Goal: Information Seeking & Learning: Learn about a topic

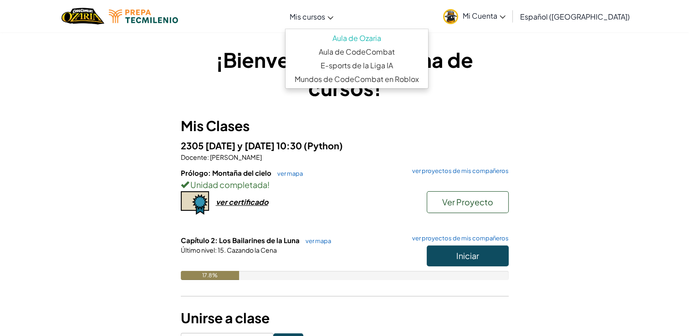
click at [338, 11] on link "Mis cursos" at bounding box center [311, 16] width 53 height 25
click at [350, 38] on link "Aula de Ozaria" at bounding box center [356, 38] width 142 height 14
click at [328, 35] on link "Aula de Ozaria" at bounding box center [356, 38] width 142 height 14
click at [348, 41] on link "Aula de Ozaria" at bounding box center [356, 38] width 142 height 14
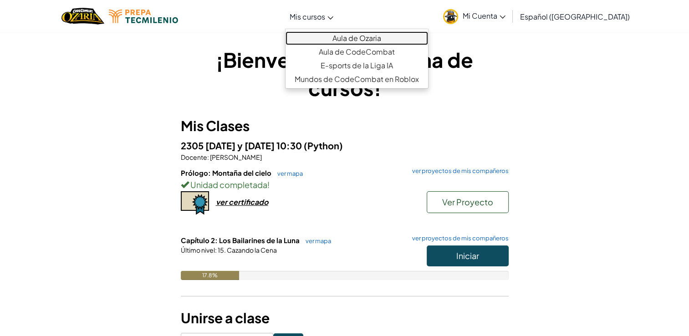
click at [342, 33] on link "Aula de Ozaria" at bounding box center [356, 38] width 142 height 14
click at [339, 37] on link "Aula de Ozaria" at bounding box center [356, 38] width 142 height 14
click at [331, 37] on link "Aula de Ozaria" at bounding box center [356, 38] width 142 height 14
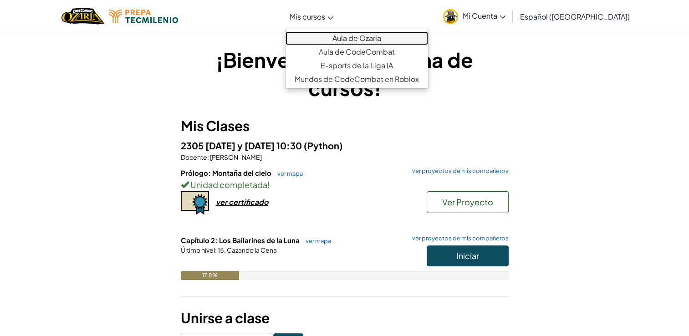
click at [331, 38] on link "Aula de Ozaria" at bounding box center [356, 38] width 142 height 14
drag, startPoint x: 562, startPoint y: 142, endPoint x: 508, endPoint y: 119, distance: 59.5
click at [562, 142] on div "¡Bienvenido a tu página de cursos! Mis Clases 2305 [DATE] y [DATE] 10:30 (Pytho…" at bounding box center [344, 197] width 532 height 303
click at [325, 15] on span "Mis cursos" at bounding box center [306, 17] width 35 height 10
click at [345, 40] on link "Aula de Ozaria" at bounding box center [356, 38] width 142 height 14
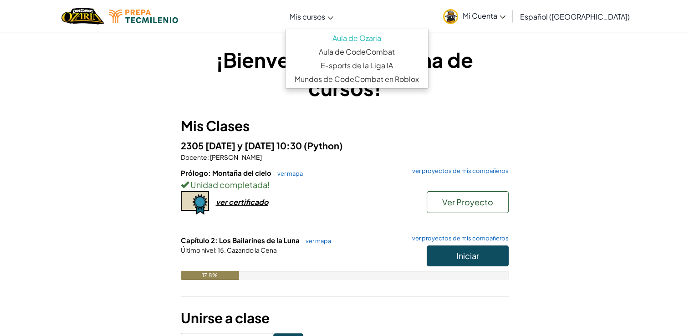
click at [443, 127] on h3 "Mis Clases" at bounding box center [345, 126] width 328 height 20
click at [325, 20] on span "Mis cursos" at bounding box center [306, 17] width 35 height 10
click at [347, 37] on link "Aula de Ozaria" at bounding box center [356, 38] width 142 height 14
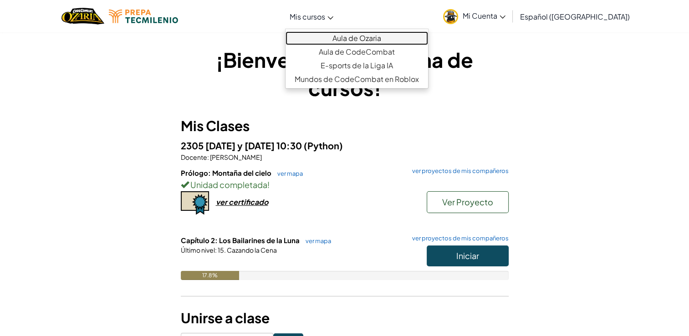
click at [347, 37] on link "Aula de Ozaria" at bounding box center [356, 38] width 142 height 14
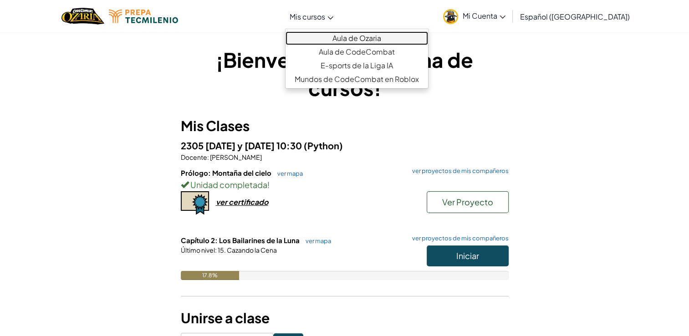
click at [347, 37] on link "Aula de Ozaria" at bounding box center [356, 38] width 142 height 14
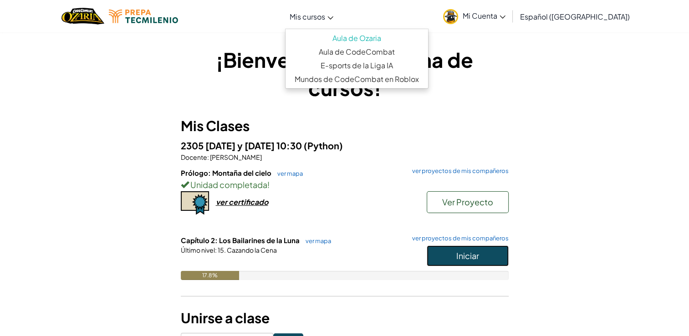
click at [435, 251] on button "Iniciar" at bounding box center [467, 255] width 82 height 21
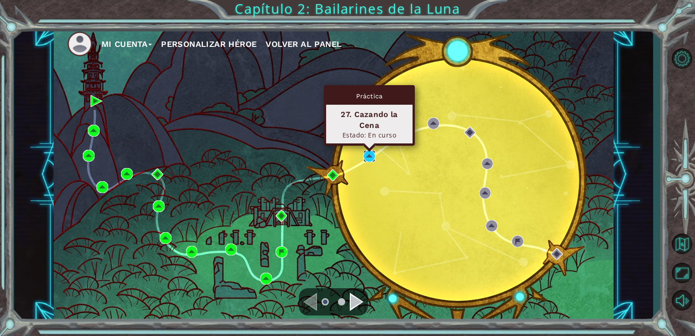
click at [370, 157] on img at bounding box center [370, 156] width 12 height 12
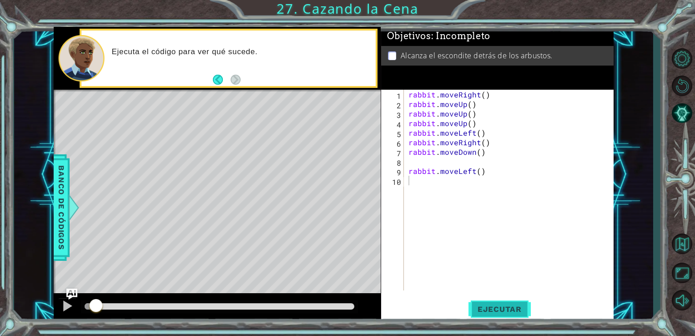
click at [490, 307] on span "Ejecutar" at bounding box center [500, 308] width 62 height 9
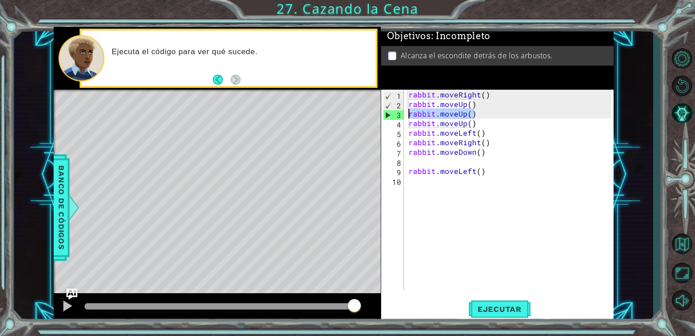
drag, startPoint x: 482, startPoint y: 112, endPoint x: 409, endPoint y: 116, distance: 73.4
click at [409, 116] on div "rabbit . moveRight ( ) rabbit . moveUp ( ) rabbit . moveUp ( ) rabbit . moveUp …" at bounding box center [512, 200] width 210 height 220
click at [463, 112] on div "rabbit . moveRight ( ) rabbit . moveUp ( ) rabbit . moveUp ( ) rabbit . moveUp …" at bounding box center [512, 200] width 210 height 220
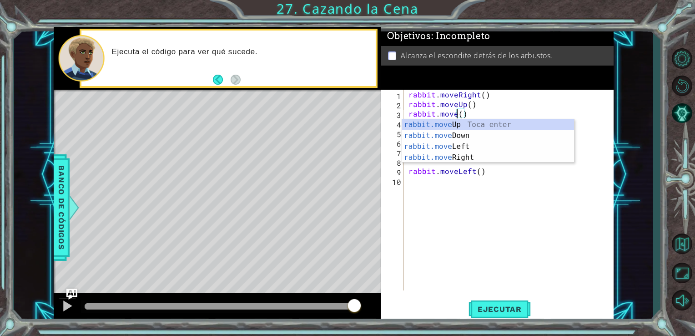
scroll to position [0, 3]
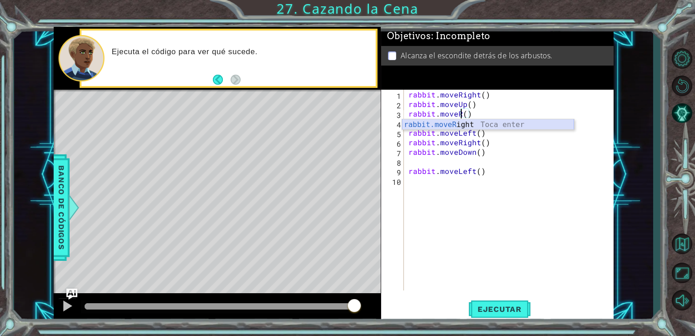
click at [464, 123] on div "rabbit.moveR ight Toca enter" at bounding box center [488, 135] width 172 height 33
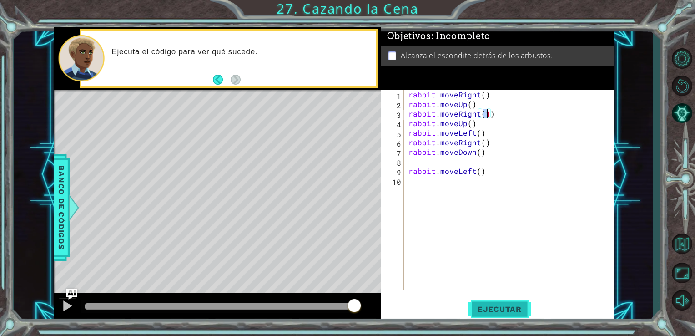
click at [499, 309] on span "Ejecutar" at bounding box center [500, 308] width 62 height 9
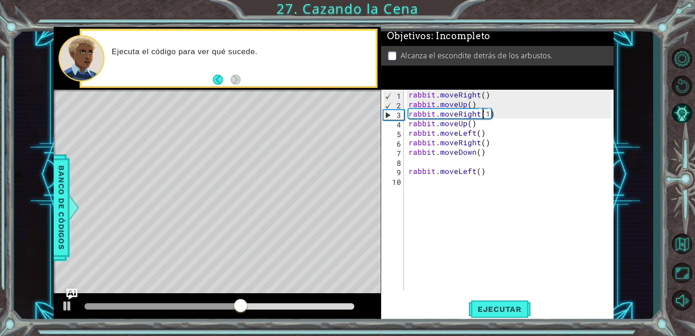
click at [484, 113] on div "rabbit . moveRight ( ) rabbit . moveUp ( ) rabbit . moveRight ( 1 ) rabbit . mo…" at bounding box center [512, 200] width 210 height 220
click at [486, 115] on div "rabbit . moveRight ( ) rabbit . moveUp ( ) rabbit . moveRight ( 1 ) rabbit . mo…" at bounding box center [512, 200] width 210 height 220
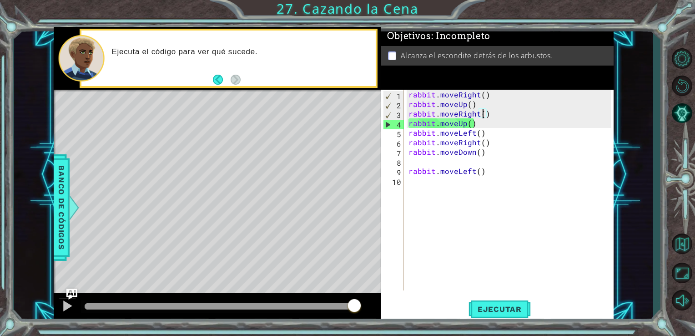
scroll to position [0, 5]
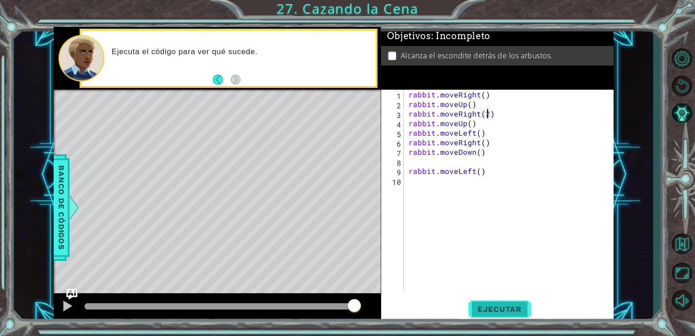
click at [494, 317] on button "Ejecutar" at bounding box center [500, 308] width 62 height 23
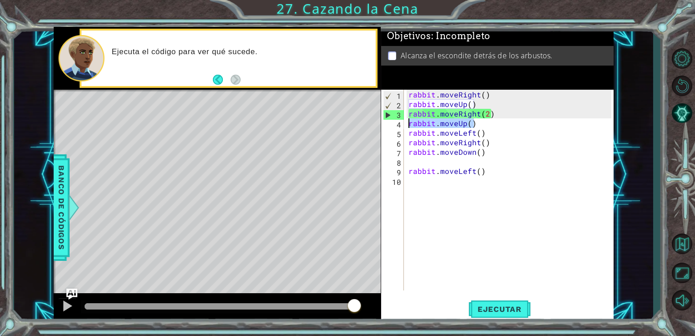
drag, startPoint x: 480, startPoint y: 125, endPoint x: 407, endPoint y: 127, distance: 72.4
click at [407, 127] on div "rabbit . moveRight ( ) rabbit . moveUp ( ) rabbit . moveRight ( 2 ) rabbit . mo…" at bounding box center [512, 200] width 210 height 220
type textarea "rabbit.moveUp()"
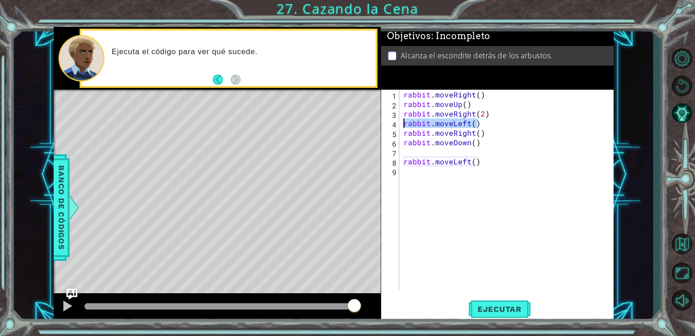
drag, startPoint x: 486, startPoint y: 122, endPoint x: 376, endPoint y: 125, distance: 109.7
click at [376, 125] on div "1 ההההההההההההההההההההההההההההההההההההההההההההההההההההההההההההההההההההההההההההה…" at bounding box center [334, 174] width 561 height 295
type textarea "rabbit.moveLeft()"
click at [484, 115] on div "rabbit . moveRight ( ) rabbit . moveUp ( ) rabbit . moveRight ( 2 ) rabbit . mo…" at bounding box center [509, 200] width 214 height 220
type textarea "rabbit.moveRight()"
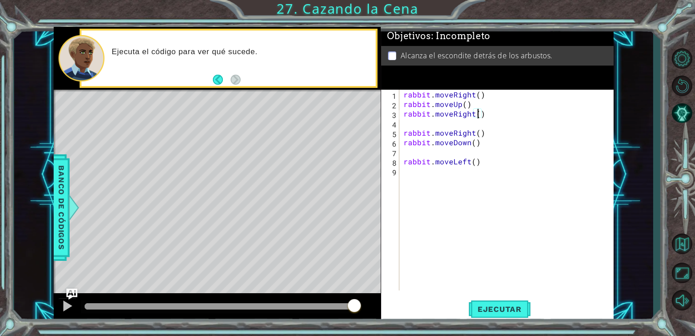
click at [486, 132] on div "rabbit . moveRight ( ) rabbit . moveUp ( ) rabbit . moveRight ( ) rabbit . move…" at bounding box center [509, 200] width 214 height 220
click at [443, 124] on div "rabbit . moveRight ( ) rabbit . moveUp ( ) rabbit . moveRight ( ) rabbit . move…" at bounding box center [509, 200] width 214 height 220
drag, startPoint x: 469, startPoint y: 134, endPoint x: 451, endPoint y: 135, distance: 17.8
click at [451, 135] on div "rabbit . moveRight ( ) rabbit . moveUp ( ) rabbit . moveRight ( ) rabbit . move…" at bounding box center [509, 200] width 214 height 220
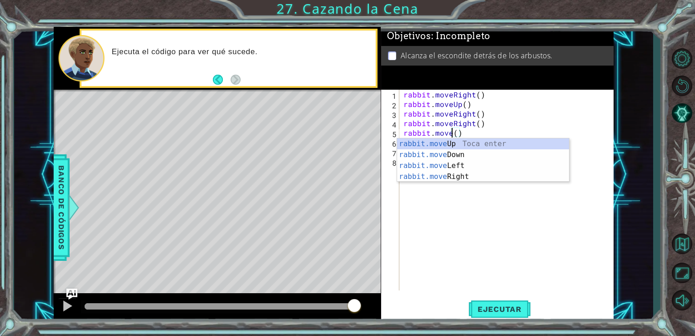
scroll to position [0, 3]
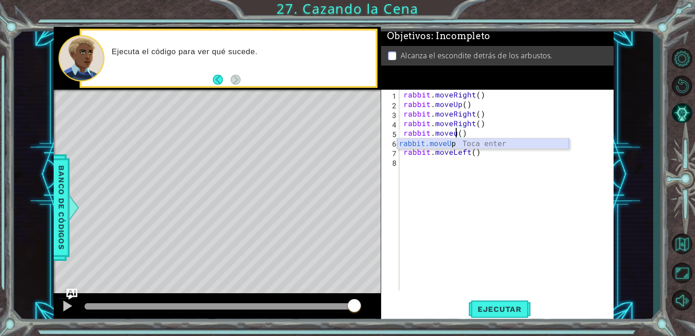
click at [451, 139] on div "rabbit.moveU p Toca enter" at bounding box center [483, 154] width 172 height 33
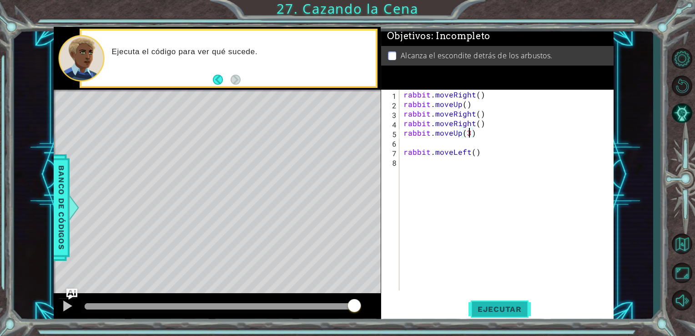
click at [497, 306] on span "Ejecutar" at bounding box center [500, 308] width 62 height 9
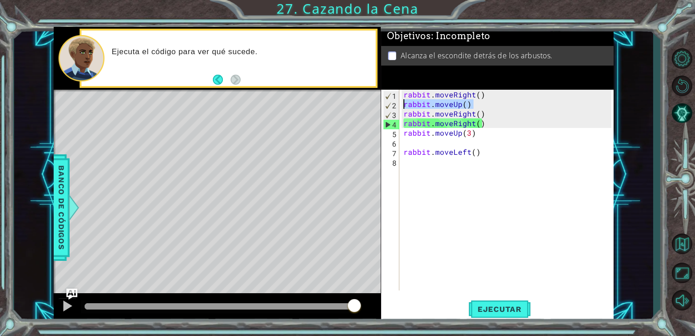
drag, startPoint x: 476, startPoint y: 101, endPoint x: 402, endPoint y: 104, distance: 74.2
click at [402, 104] on div "rabbit . moveRight ( ) rabbit . moveUp ( ) rabbit . moveRight ( ) rabbit . move…" at bounding box center [509, 200] width 214 height 220
type textarea "rabbit.moveUp()"
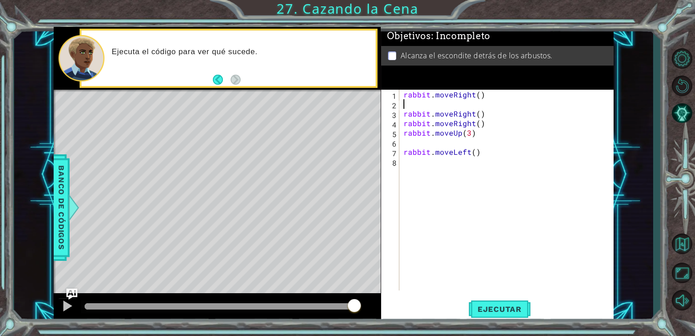
scroll to position [0, 0]
click at [479, 94] on div "rabbit . moveRight ( ) rabbit . moveRight ( ) rabbit . moveRight ( ) rabbit . m…" at bounding box center [509, 200] width 214 height 220
type textarea "rabbit.moveRight(3)"
click at [486, 140] on div "rabbit . moveRight ( 3 ) rabbit . moveRight ( ) rabbit . moveRight ( ) rabbit .…" at bounding box center [509, 200] width 214 height 220
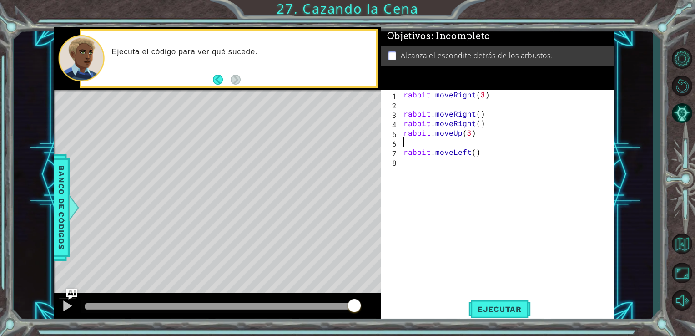
scroll to position [0, 0]
click at [486, 308] on span "Ejecutar" at bounding box center [500, 308] width 62 height 9
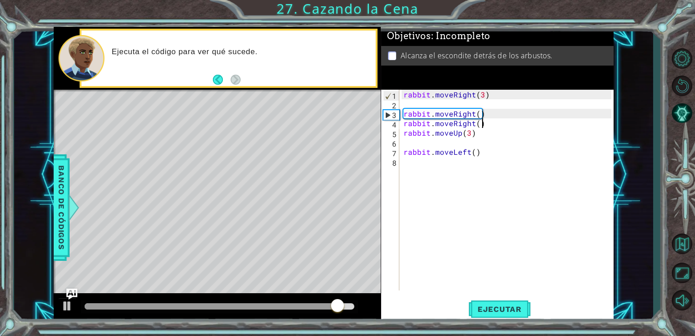
click at [490, 119] on div "rabbit . moveRight ( 3 ) rabbit . moveRight ( ) rabbit . moveRight ( ) rabbit .…" at bounding box center [509, 200] width 214 height 220
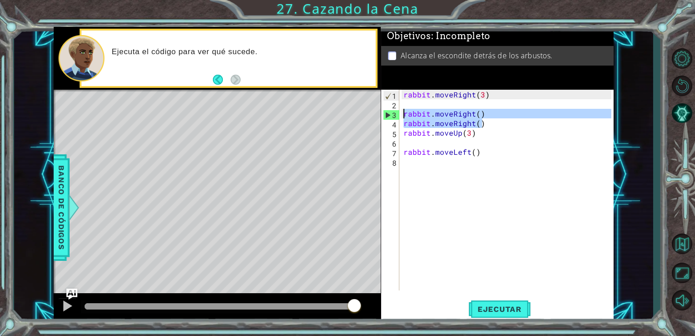
drag, startPoint x: 490, startPoint y: 119, endPoint x: 402, endPoint y: 111, distance: 88.3
click at [402, 111] on div "rabbit . moveRight ( 3 ) rabbit . moveRight ( ) rabbit . moveRight ( ) rabbit .…" at bounding box center [509, 200] width 214 height 220
type textarea "rabbit.moveRight() rabbit.moveRight()"
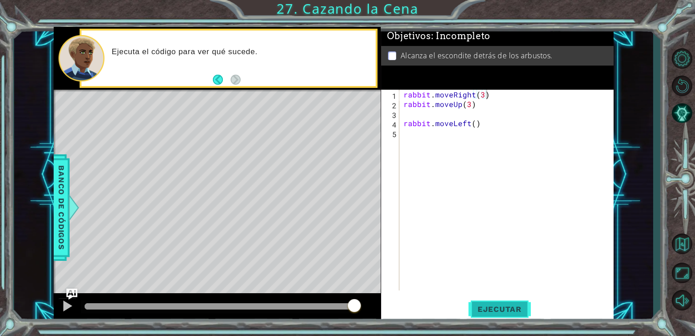
click at [486, 309] on span "Ejecutar" at bounding box center [500, 308] width 62 height 9
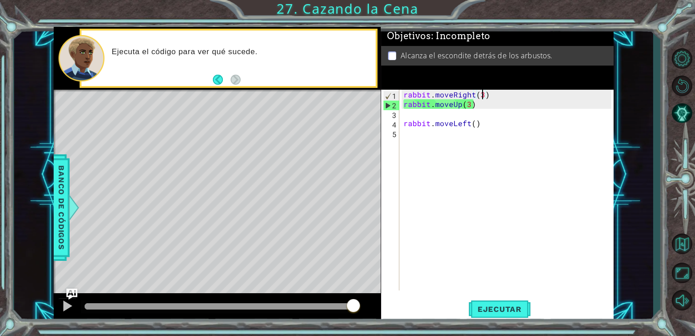
click at [483, 90] on div "rabbit . moveRight ( 3 ) rabbit . moveUp ( 3 ) rabbit . moveLeft ( )" at bounding box center [509, 200] width 214 height 220
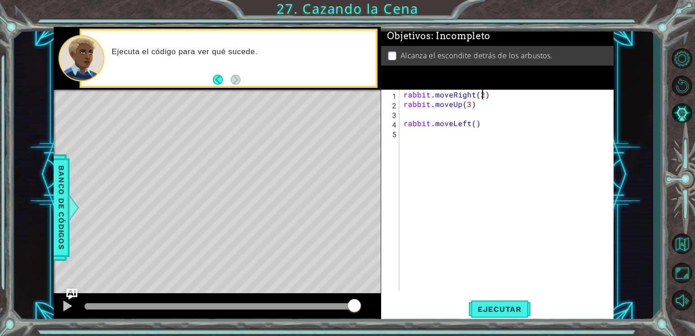
scroll to position [0, 5]
click at [484, 304] on button "Ejecutar" at bounding box center [500, 308] width 62 height 23
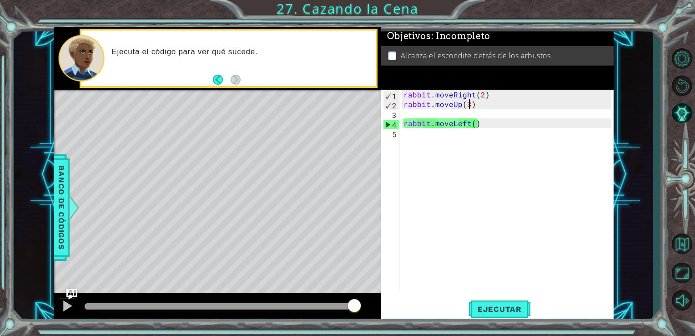
click at [469, 104] on div "rabbit . moveRight ( 2 ) rabbit . moveUp ( 3 ) rabbit . moveLeft ( )" at bounding box center [509, 200] width 214 height 220
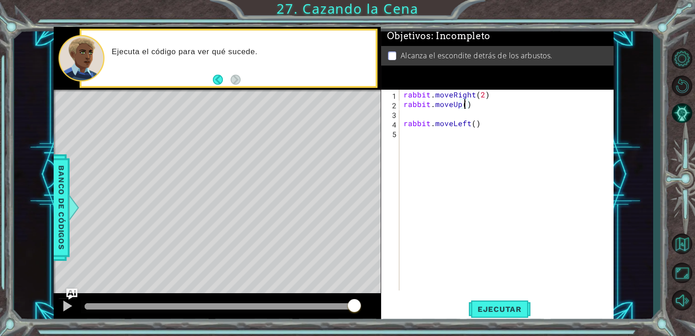
type textarea "rabbit.moveUp(2)"
click at [460, 106] on div "rabbit . moveRight ( 2 ) rabbit . moveUp ( 2 ) rabbit . moveLeft ( )" at bounding box center [509, 200] width 214 height 220
click at [452, 111] on div "rabbit . moveRight ( 2 ) rabbit . moveUp ( 2 ) rabbit . moveLeft ( )" at bounding box center [509, 200] width 214 height 220
click at [474, 116] on div "rabbit . moveRight ( 2 ) rabbit . moveUp ( 2 ) rabbit . moveLeft ( )" at bounding box center [509, 200] width 214 height 220
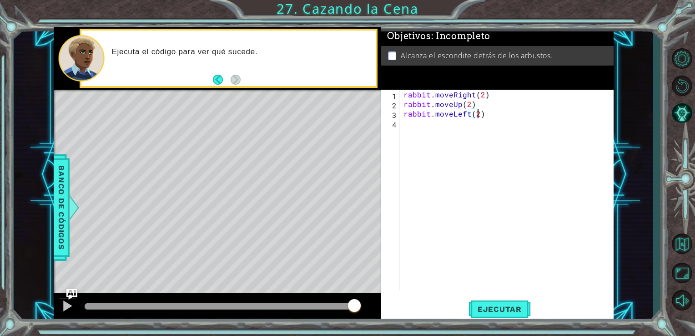
scroll to position [0, 4]
type textarea "rabbit.moveLeft(2)"
click at [496, 304] on button "Ejecutar" at bounding box center [500, 308] width 62 height 23
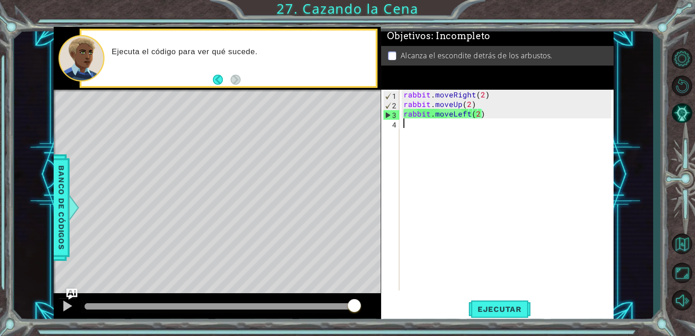
click at [425, 129] on div "rabbit . moveRight ( 2 ) rabbit . moveUp ( 2 ) rabbit . moveLeft ( 2 )" at bounding box center [509, 200] width 214 height 220
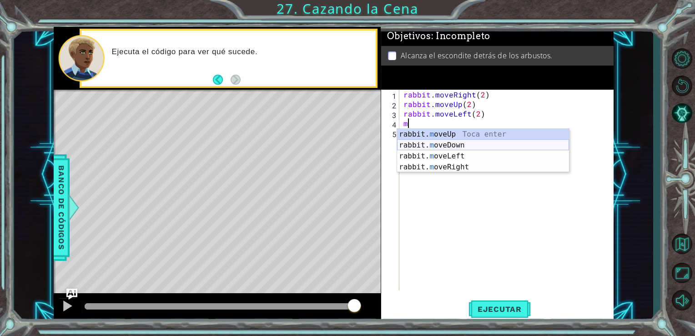
click at [431, 146] on div "rabbit. m oveUp Toca enter rabbit. m oveDown Toca enter rabbit. m oveLeft Toca …" at bounding box center [483, 162] width 172 height 66
type textarea "rabbit.moveDown(1)"
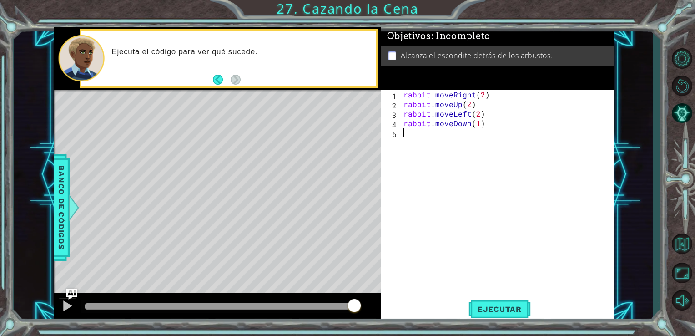
click at [456, 135] on div "rabbit . moveRight ( 2 ) rabbit . moveUp ( 2 ) rabbit . moveLeft ( 2 ) rabbit .…" at bounding box center [509, 200] width 214 height 220
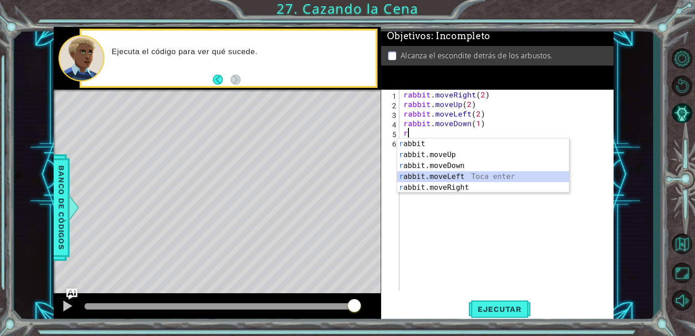
click at [446, 177] on div "r abbit Toca enter r abbit.moveUp Toca enter r abbit.moveDown Toca enter r abbi…" at bounding box center [483, 176] width 172 height 76
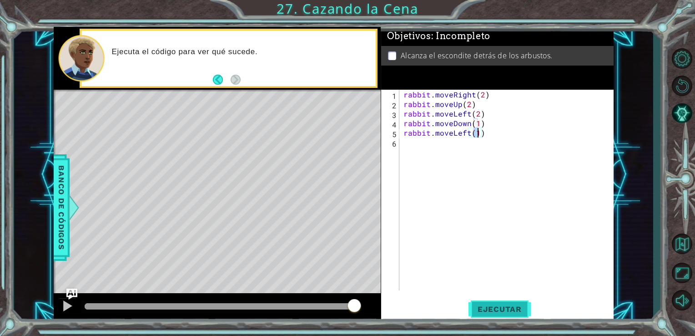
type textarea "rabbit.moveLeft(1)"
click at [476, 310] on span "Ejecutar" at bounding box center [500, 308] width 62 height 9
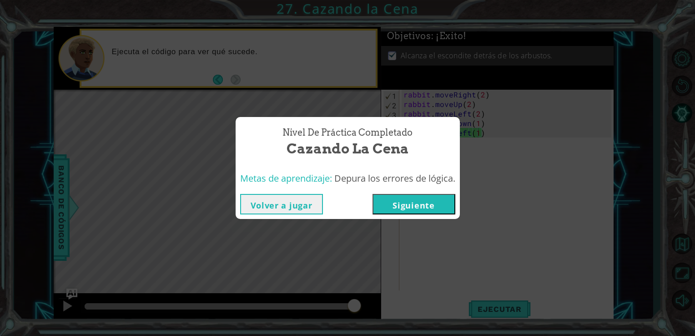
click at [421, 206] on button "Siguiente" at bounding box center [414, 204] width 83 height 20
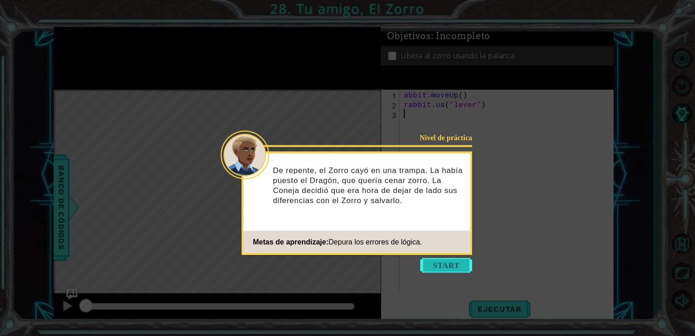
click at [448, 267] on button "Start" at bounding box center [446, 265] width 52 height 15
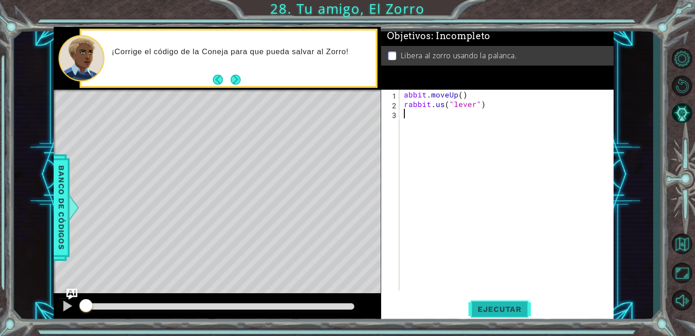
click at [483, 316] on button "Ejecutar" at bounding box center [500, 308] width 62 height 23
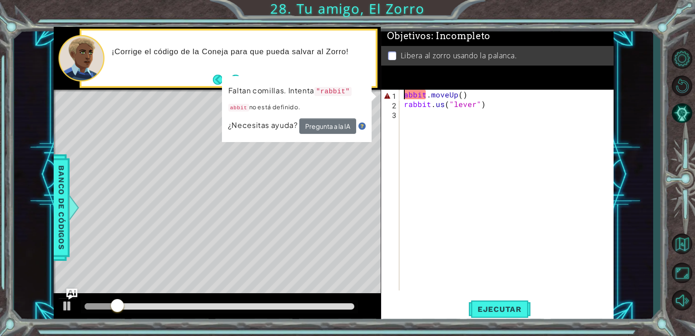
click at [404, 96] on div "abbit . moveUp ( ) rabbit . us ( "lever" )" at bounding box center [509, 200] width 214 height 220
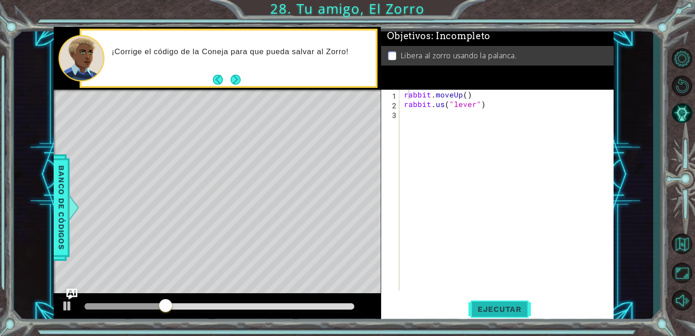
click at [498, 308] on span "Ejecutar" at bounding box center [500, 308] width 62 height 9
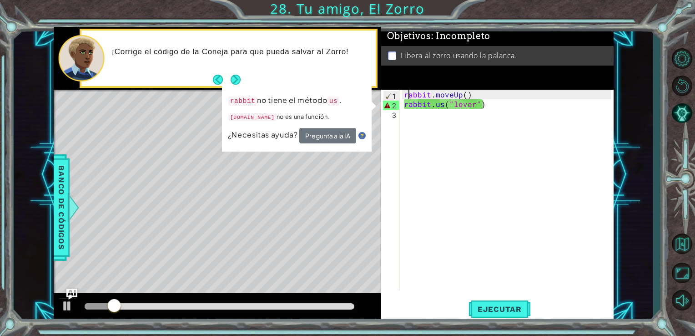
click at [442, 106] on div "rabbit . moveUp ( ) rabbit . us ( "lever" )" at bounding box center [509, 200] width 214 height 220
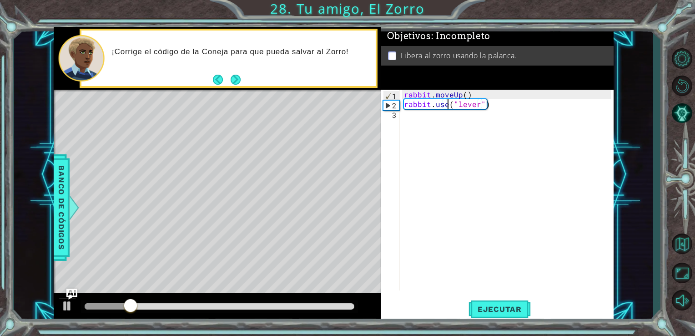
scroll to position [0, 2]
type textarea "rabbit.use("lever")"
click at [502, 310] on span "Ejecutar" at bounding box center [500, 308] width 62 height 9
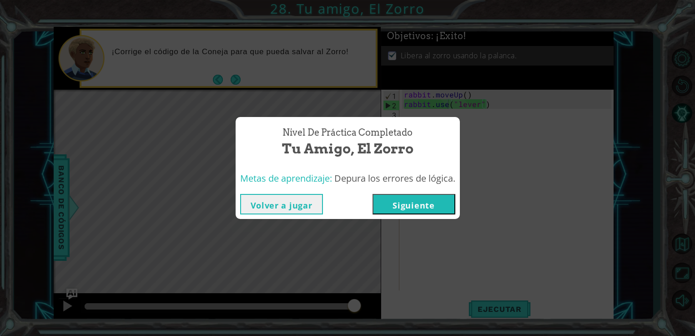
click at [430, 208] on button "Siguiente" at bounding box center [414, 204] width 83 height 20
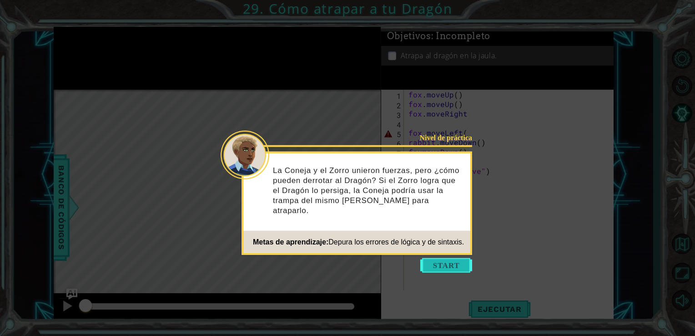
click at [433, 267] on button "Start" at bounding box center [446, 265] width 52 height 15
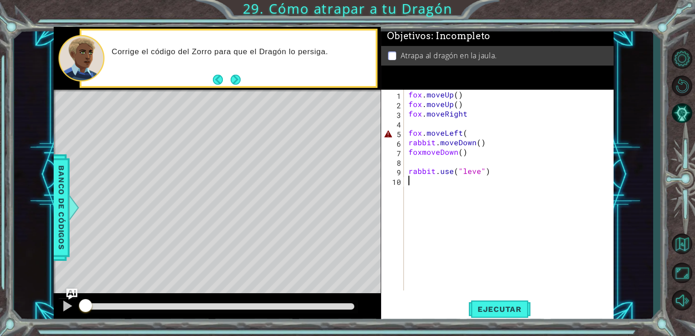
click at [466, 134] on div "[PERSON_NAME] . moveUp ( ) [PERSON_NAME] . moveUp ( ) [PERSON_NAME] . moveRight…" at bounding box center [512, 200] width 210 height 220
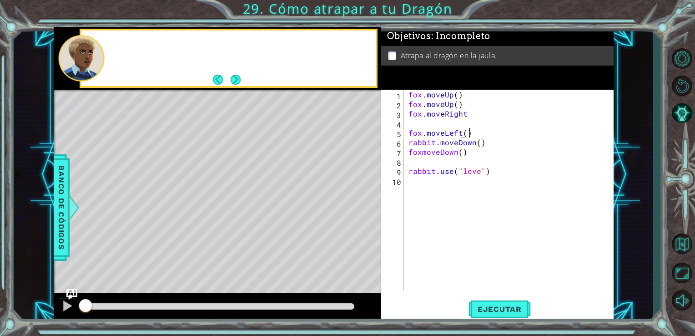
scroll to position [0, 3]
click at [471, 114] on div "[PERSON_NAME] . moveUp ( ) [PERSON_NAME] . moveUp ( ) [PERSON_NAME] . moveRight…" at bounding box center [512, 200] width 210 height 220
click at [420, 151] on div "[PERSON_NAME] . moveUp ( ) [PERSON_NAME] . moveUp ( ) [PERSON_NAME] . moveRight…" at bounding box center [512, 200] width 210 height 220
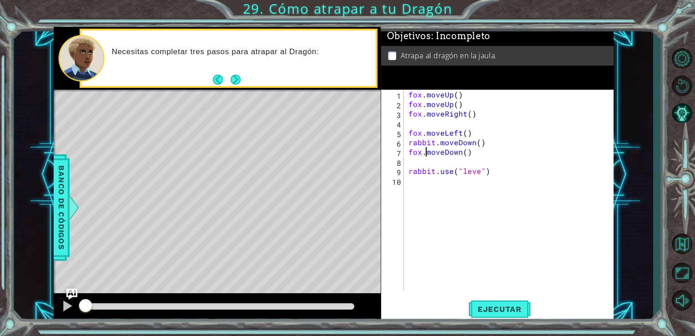
type textarea "fox.moveDown()"
click at [453, 163] on div "fox . moveUp ( ) fox . moveUp ( ) fox . moveRight ( ) fox . moveLeft ( ) rabbit…" at bounding box center [512, 200] width 210 height 220
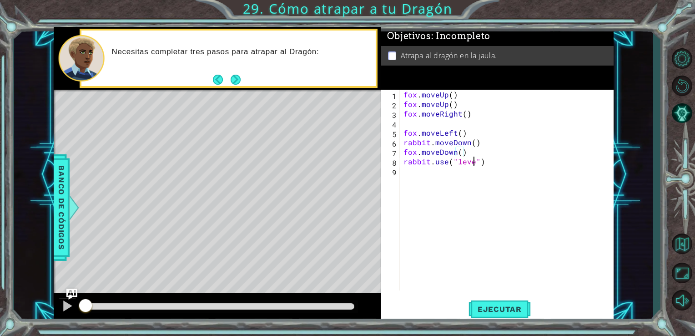
click at [474, 159] on div "fox . moveUp ( ) fox . moveUp ( ) fox . moveRight ( ) fox . moveLeft ( ) rabbit…" at bounding box center [509, 200] width 214 height 220
click at [470, 151] on div "[PERSON_NAME] . moveUp ( ) [PERSON_NAME] . moveUp ( ) [PERSON_NAME] . moveRight…" at bounding box center [509, 200] width 214 height 220
type textarea "fox.moveDown()"
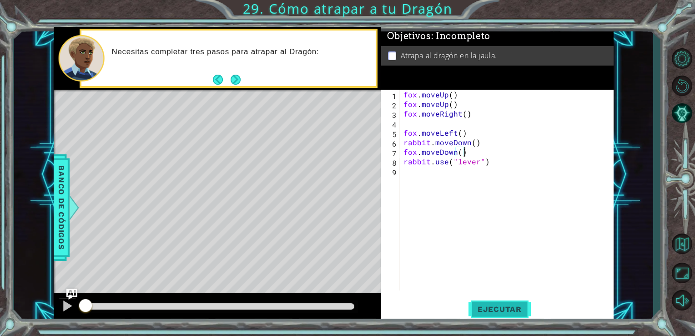
type textarea "fox.moveDown()"
click at [484, 314] on span "Ejecutar" at bounding box center [500, 308] width 62 height 9
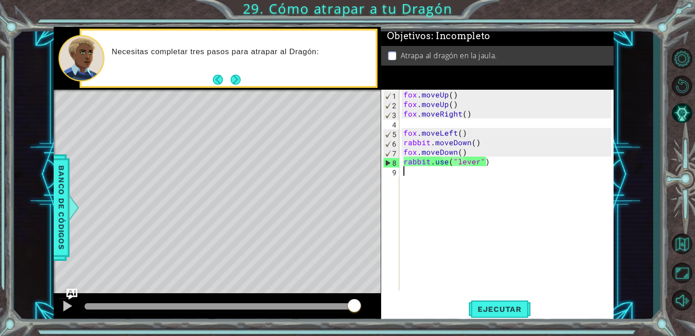
click at [439, 173] on div "[PERSON_NAME] . moveUp ( ) [PERSON_NAME] . moveUp ( ) [PERSON_NAME] . moveRight…" at bounding box center [509, 200] width 214 height 220
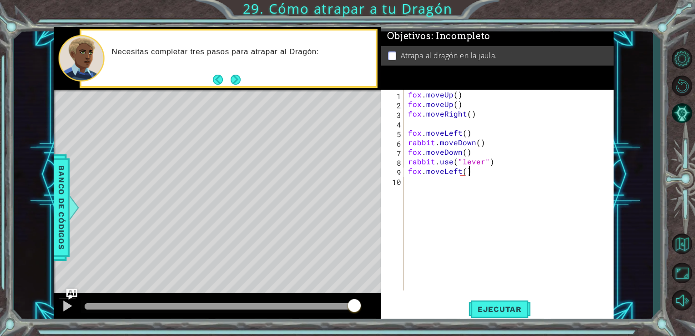
scroll to position [0, 3]
type textarea "fox.moveLeft()"
click at [479, 312] on span "Ejecutar" at bounding box center [500, 308] width 62 height 9
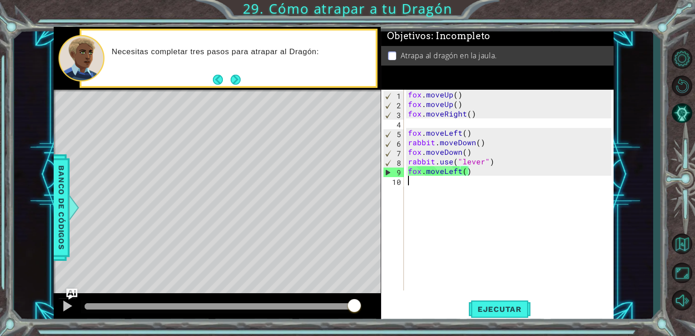
click at [446, 199] on div "[PERSON_NAME] . moveUp ( ) [PERSON_NAME] . moveUp ( ) [PERSON_NAME] . moveRight…" at bounding box center [511, 200] width 210 height 220
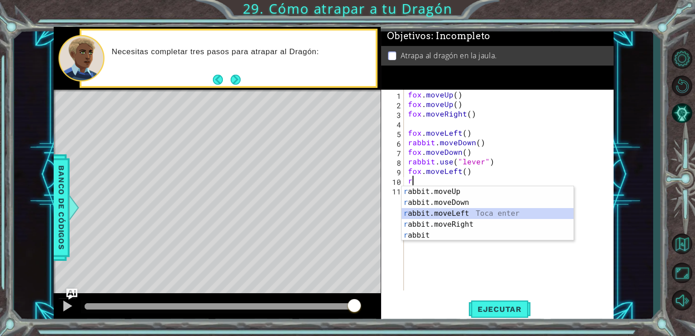
click at [460, 208] on div "r abbit.moveUp Toca enter r abbit.moveDown Toca enter r abbit.moveLeft Toca ent…" at bounding box center [488, 224] width 172 height 76
type textarea "rabbit.moveLeft(1)"
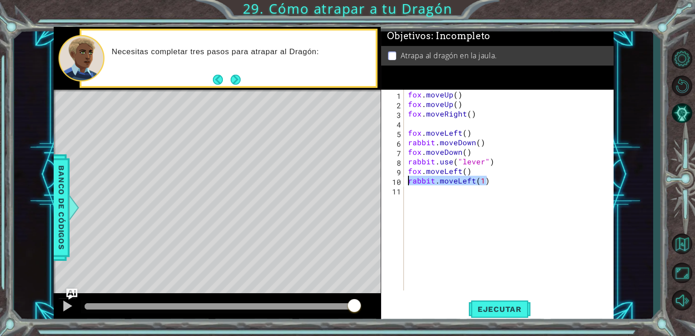
drag, startPoint x: 493, startPoint y: 182, endPoint x: 407, endPoint y: 185, distance: 85.6
click at [407, 185] on div "[PERSON_NAME] . moveUp ( ) [PERSON_NAME] . moveUp ( ) [PERSON_NAME] . moveRight…" at bounding box center [511, 200] width 210 height 220
click at [464, 171] on div "[PERSON_NAME] . moveUp ( ) [PERSON_NAME] . moveUp ( ) [PERSON_NAME] . moveRight…" at bounding box center [511, 200] width 210 height 220
click at [505, 305] on span "Ejecutar" at bounding box center [500, 308] width 62 height 9
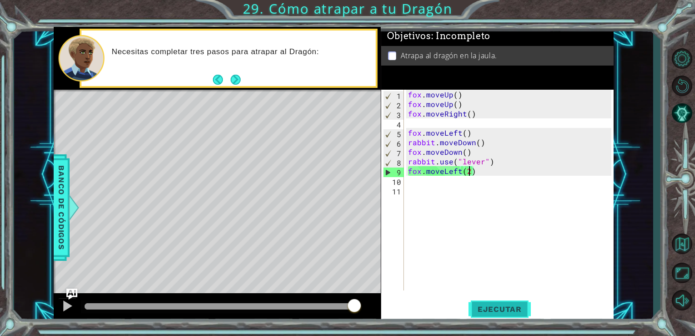
click at [510, 312] on span "Ejecutar" at bounding box center [500, 308] width 62 height 9
click at [502, 303] on button "Ejecutar" at bounding box center [500, 308] width 62 height 23
click at [238, 76] on button "Next" at bounding box center [235, 79] width 15 height 15
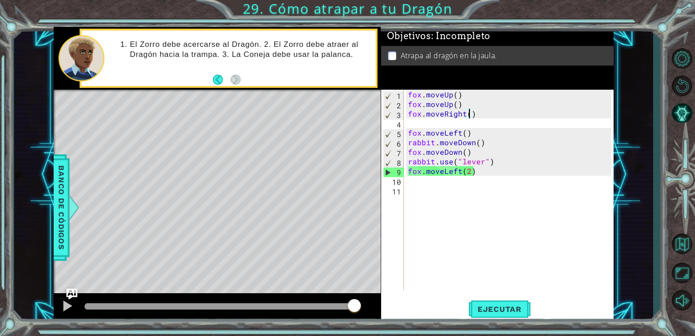
click at [468, 114] on div "[PERSON_NAME] . moveUp ( ) [PERSON_NAME] . moveUp ( ) [PERSON_NAME] . moveRight…" at bounding box center [511, 200] width 210 height 220
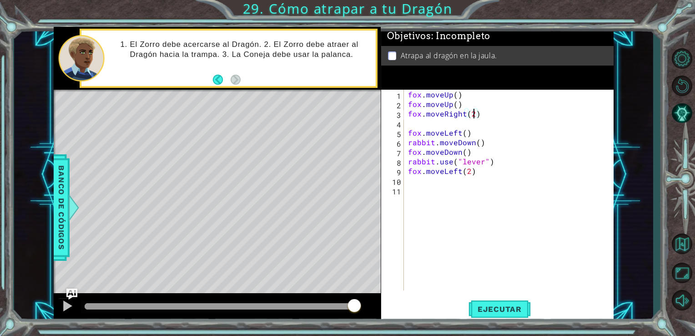
click at [466, 134] on div "[PERSON_NAME] . moveUp ( ) [PERSON_NAME] . moveUp ( ) [PERSON_NAME] . moveRight…" at bounding box center [511, 200] width 210 height 220
drag, startPoint x: 470, startPoint y: 153, endPoint x: 406, endPoint y: 150, distance: 64.2
click at [406, 150] on div "[PERSON_NAME] . moveUp ( ) [PERSON_NAME] . moveUp ( ) [PERSON_NAME] . moveRight…" at bounding box center [508, 190] width 205 height 201
type textarea "fox.moveDown()"
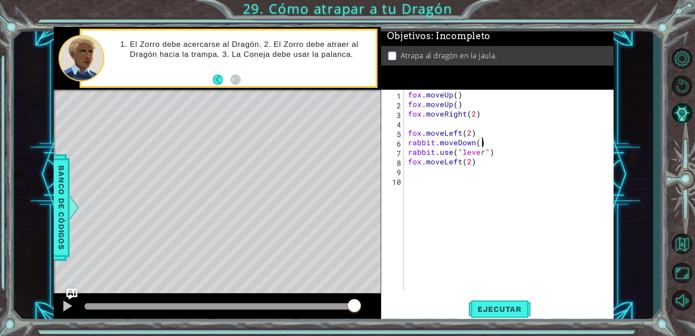
click at [476, 141] on div "[PERSON_NAME] . moveUp ( ) [PERSON_NAME] . moveUp ( ) [PERSON_NAME] . moveRight…" at bounding box center [511, 200] width 210 height 220
click at [483, 134] on div "[PERSON_NAME] . moveUp ( ) [PERSON_NAME] . moveUp ( ) [PERSON_NAME] . moveRight…" at bounding box center [511, 200] width 210 height 220
type textarea "[PERSON_NAME].moveLeft(2)"
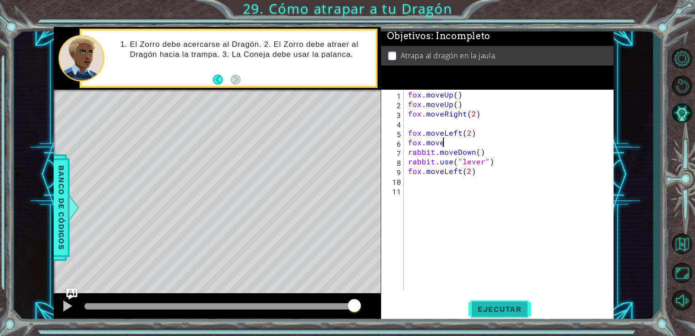
click at [511, 310] on span "Ejecutar" at bounding box center [500, 308] width 62 height 9
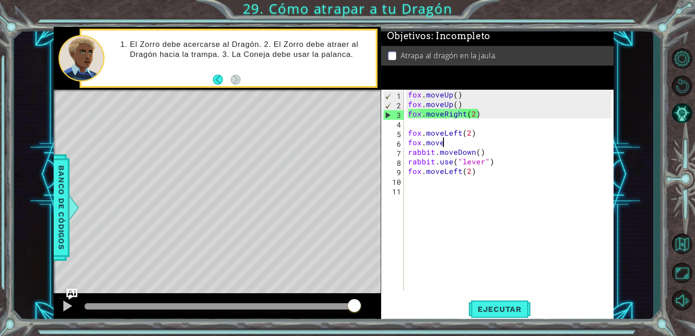
click at [472, 117] on div "[PERSON_NAME] . moveUp ( ) [PERSON_NAME] . moveUp ( ) [PERSON_NAME] . moveRight…" at bounding box center [511, 200] width 210 height 220
type textarea "fox.moveRight()"
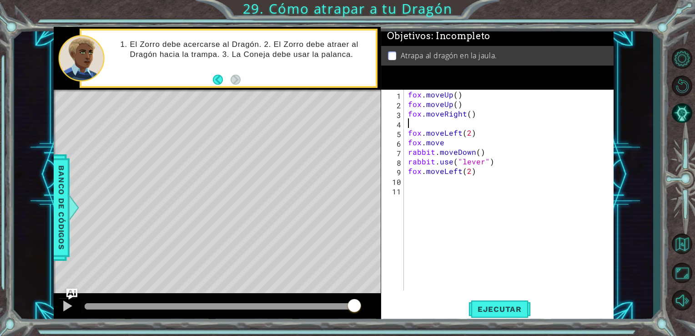
click at [476, 125] on div "[PERSON_NAME] . moveUp ( ) [PERSON_NAME] . moveUp ( ) [PERSON_NAME] . moveRight…" at bounding box center [511, 200] width 210 height 220
click at [467, 136] on div "[PERSON_NAME] . moveUp ( ) [PERSON_NAME] . moveUp ( ) [PERSON_NAME] . moveRight…" at bounding box center [511, 200] width 210 height 220
click at [453, 138] on div "[PERSON_NAME] . moveUp ( ) [PERSON_NAME] . moveUp ( ) [PERSON_NAME] . moveRight…" at bounding box center [511, 200] width 210 height 220
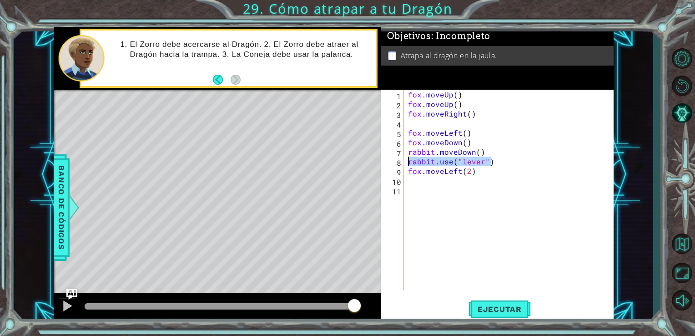
drag, startPoint x: 493, startPoint y: 161, endPoint x: 407, endPoint y: 160, distance: 85.6
click at [407, 160] on div "[PERSON_NAME] . moveUp ( ) [PERSON_NAME] . moveUp ( ) [PERSON_NAME] . moveRight…" at bounding box center [511, 200] width 210 height 220
type textarea "rabbit.use("lever")"
type textarea "[PERSON_NAME].moveLeft(2)"
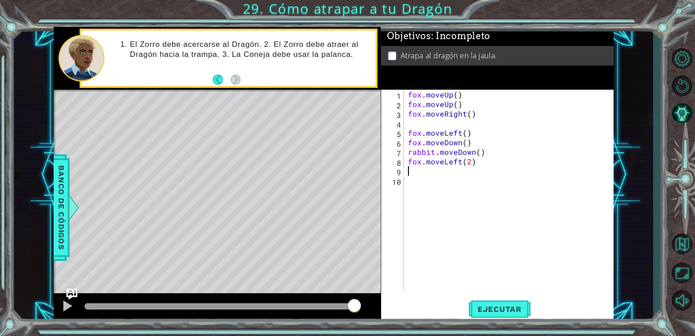
click at [476, 170] on div "[PERSON_NAME] . moveUp ( ) [PERSON_NAME] . moveUp ( ) [PERSON_NAME] . moveRight…" at bounding box center [511, 200] width 210 height 220
paste textarea "rabbit.use("lever")"
click at [513, 310] on span "Ejecutar" at bounding box center [500, 308] width 62 height 9
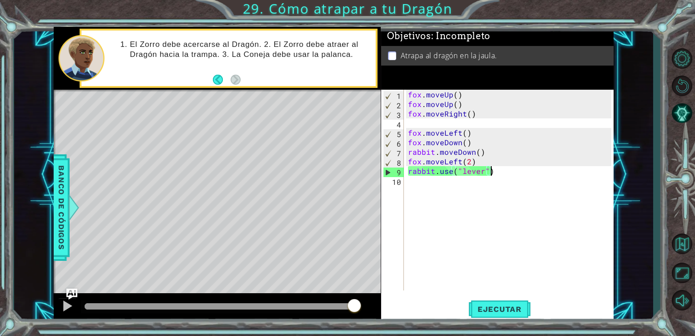
click at [478, 151] on div "[PERSON_NAME] . moveUp ( ) [PERSON_NAME] . moveUp ( ) [PERSON_NAME] . moveRight…" at bounding box center [511, 200] width 210 height 220
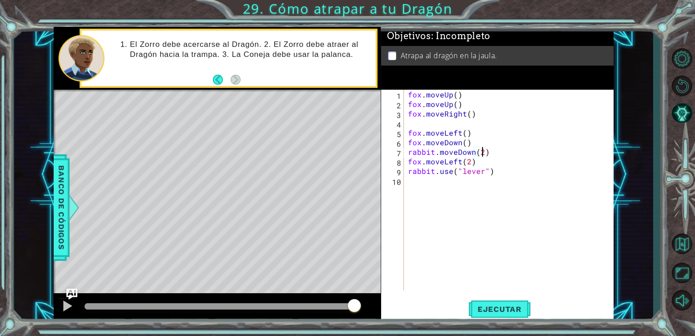
scroll to position [0, 4]
click at [484, 309] on span "Ejecutar" at bounding box center [500, 308] width 62 height 9
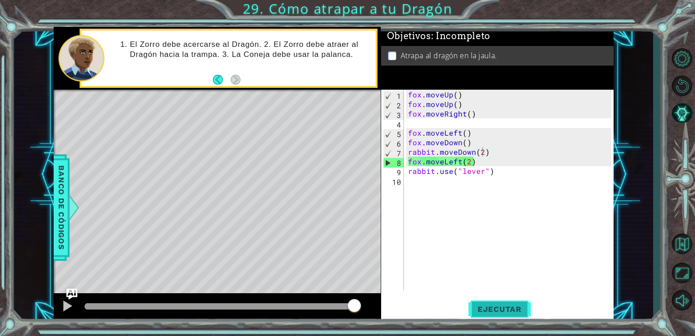
click at [484, 309] on span "Ejecutar" at bounding box center [500, 308] width 62 height 9
click at [37, 184] on div "1 ההההההההההההההההההההההההההההההההההההההההההההההההההההההההההההההההההההההההההההה…" at bounding box center [334, 174] width 640 height 295
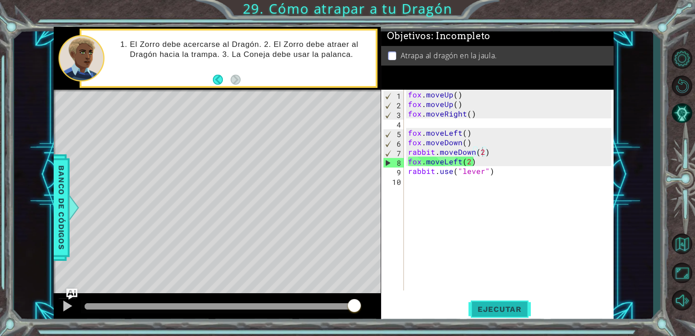
click at [486, 303] on button "Ejecutar" at bounding box center [500, 308] width 62 height 23
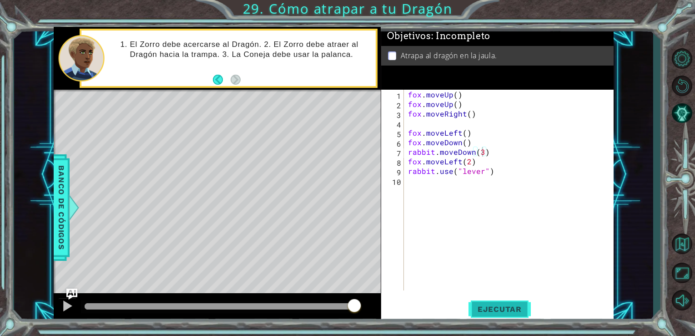
click at [506, 306] on span "Ejecutar" at bounding box center [500, 308] width 62 height 9
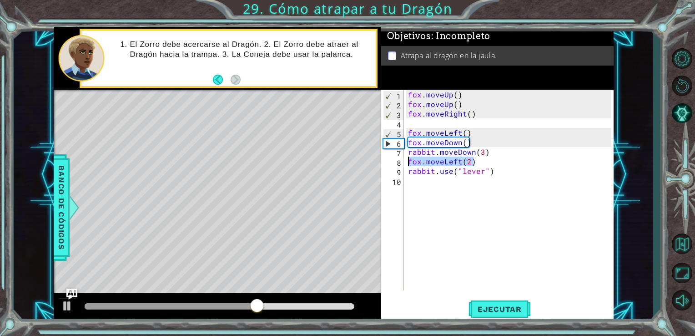
drag, startPoint x: 476, startPoint y: 162, endPoint x: 405, endPoint y: 163, distance: 71.9
click at [405, 163] on div "rabbit.moveDown(3) 1 2 3 4 5 6 7 8 9 10 [PERSON_NAME] . moveUp ( ) [PERSON_NAME…" at bounding box center [496, 190] width 231 height 201
type textarea "[PERSON_NAME].moveLeft(2)"
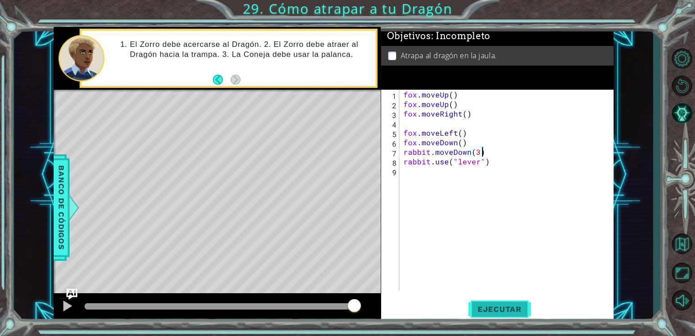
click at [491, 302] on button "Ejecutar" at bounding box center [500, 308] width 62 height 23
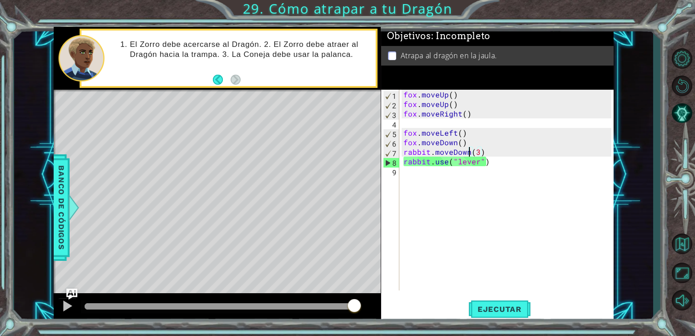
drag, startPoint x: 478, startPoint y: 153, endPoint x: 471, endPoint y: 154, distance: 6.9
click at [471, 154] on div "[PERSON_NAME] . moveUp ( ) [PERSON_NAME] . moveUp ( ) [PERSON_NAME] . moveRight…" at bounding box center [509, 200] width 214 height 220
click at [479, 152] on div "[PERSON_NAME] . moveUp ( ) [PERSON_NAME] . moveUp ( ) [PERSON_NAME] . moveRight…" at bounding box center [509, 200] width 214 height 220
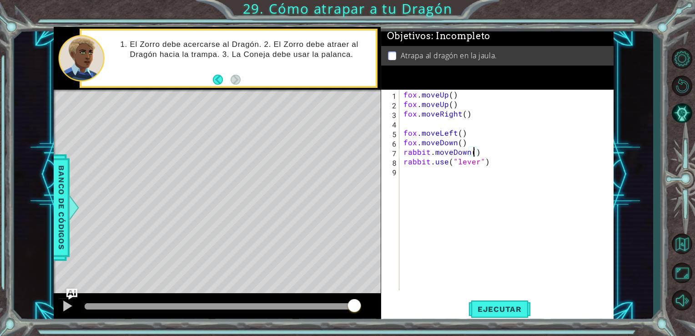
type textarea "rabbit.moveDown(2)"
click at [486, 156] on div "[PERSON_NAME] . moveUp ( ) [PERSON_NAME] . moveUp ( ) [PERSON_NAME] . moveRight…" at bounding box center [509, 200] width 214 height 220
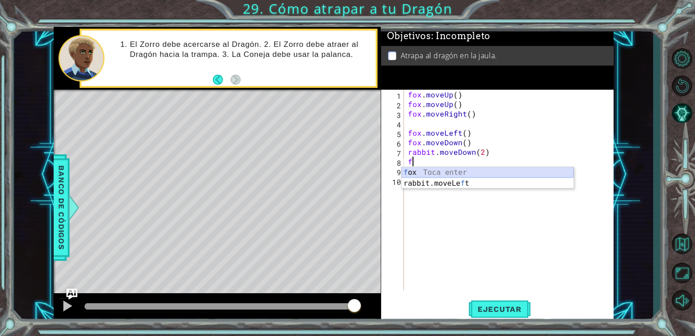
click at [484, 172] on div "f ox Toca enter rabbit.moveLe f t Toca enter" at bounding box center [488, 189] width 172 height 44
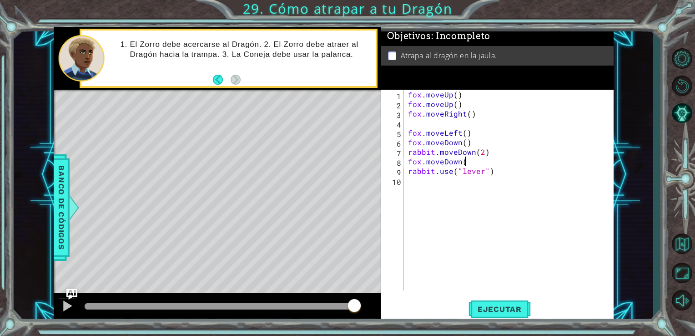
scroll to position [0, 3]
type textarea "[PERSON_NAME].moveD"
drag, startPoint x: 463, startPoint y: 161, endPoint x: 410, endPoint y: 161, distance: 53.2
click at [410, 161] on div "[PERSON_NAME] . moveUp ( ) [PERSON_NAME] . moveUp ( ) [PERSON_NAME] . moveRight…" at bounding box center [511, 200] width 210 height 220
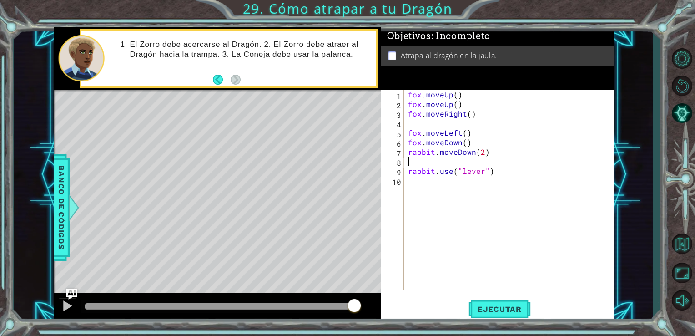
scroll to position [0, 0]
click at [464, 139] on div "[PERSON_NAME] . moveUp ( ) [PERSON_NAME] . moveUp ( ) [PERSON_NAME] . moveRight…" at bounding box center [511, 200] width 210 height 220
type textarea "fox.moveDown(3)"
click at [486, 305] on span "Ejecutar" at bounding box center [500, 308] width 62 height 9
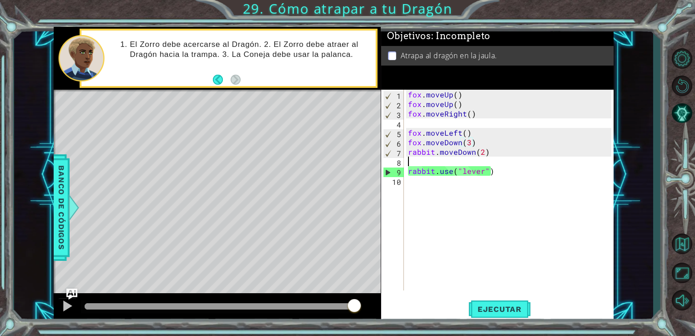
click at [490, 161] on div "[PERSON_NAME] . moveUp ( ) [PERSON_NAME] . moveUp ( ) [PERSON_NAME] . moveRight…" at bounding box center [511, 200] width 210 height 220
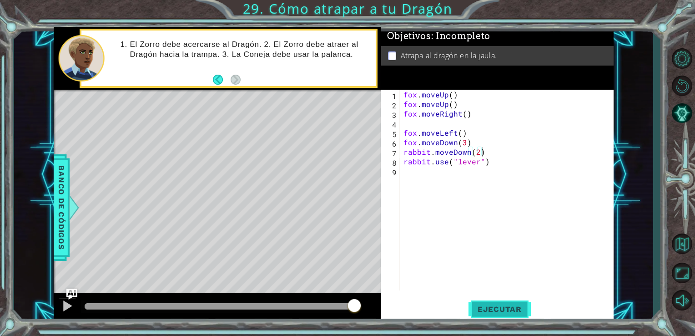
click at [487, 303] on button "Ejecutar" at bounding box center [500, 308] width 62 height 23
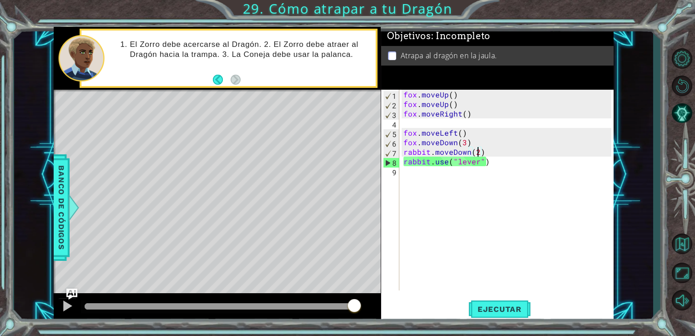
click at [479, 154] on div "[PERSON_NAME] . moveUp ( ) [PERSON_NAME] . moveUp ( ) [PERSON_NAME] . moveRight…" at bounding box center [509, 200] width 214 height 220
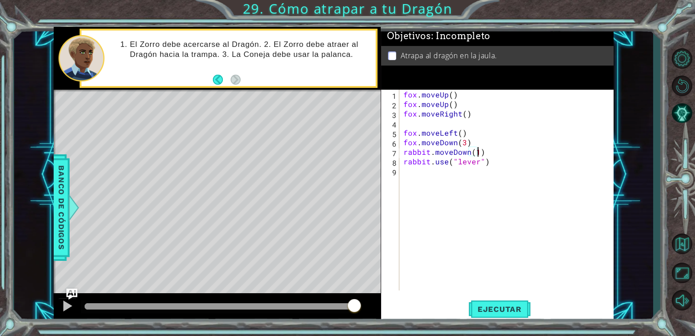
scroll to position [0, 4]
drag, startPoint x: 499, startPoint y: 329, endPoint x: 483, endPoint y: 316, distance: 20.4
click at [483, 316] on button "Ejecutar" at bounding box center [500, 308] width 62 height 23
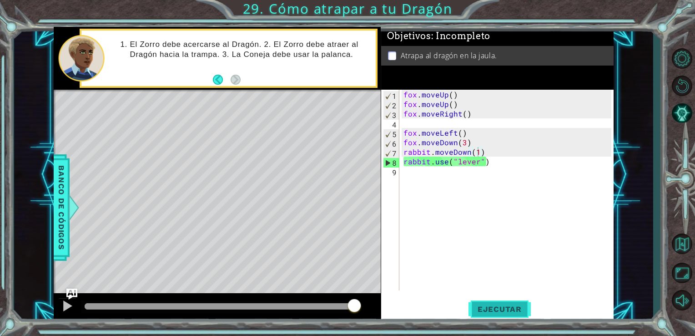
click at [513, 310] on span "Ejecutar" at bounding box center [500, 308] width 62 height 9
drag, startPoint x: 496, startPoint y: 166, endPoint x: 396, endPoint y: 162, distance: 99.7
click at [396, 162] on div "rabbit.moveDown(1) 1 2 3 4 5 6 7 8 9 [PERSON_NAME] . moveUp ( ) [PERSON_NAME] .…" at bounding box center [496, 190] width 231 height 201
type textarea "rabbit.use("lever")"
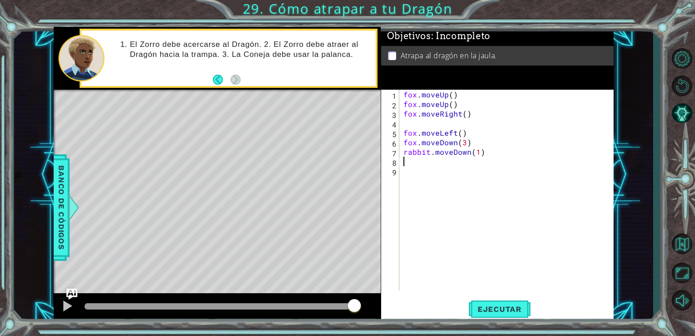
click at [483, 145] on div "[PERSON_NAME] . moveUp ( ) [PERSON_NAME] . moveUp ( ) [PERSON_NAME] . moveRight…" at bounding box center [509, 200] width 214 height 220
type textarea "fox.moveDown(3)"
paste textarea "rabbit.use("lever")"
type textarea "rabbit.use("lever")"
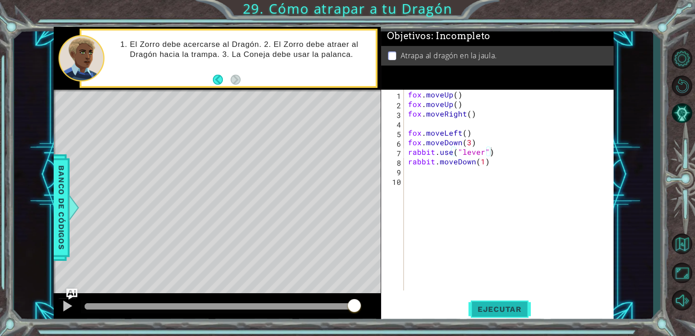
click at [502, 310] on span "Ejecutar" at bounding box center [500, 308] width 62 height 9
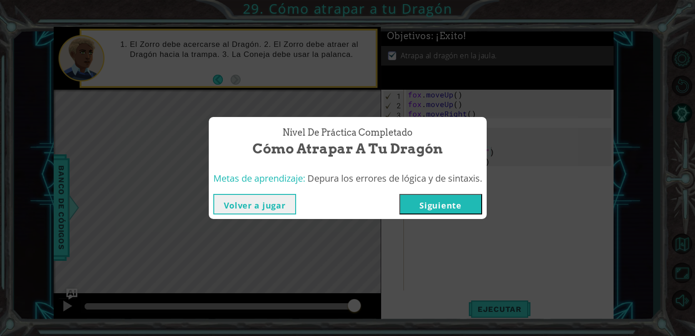
click at [469, 207] on button "Siguiente" at bounding box center [441, 204] width 83 height 20
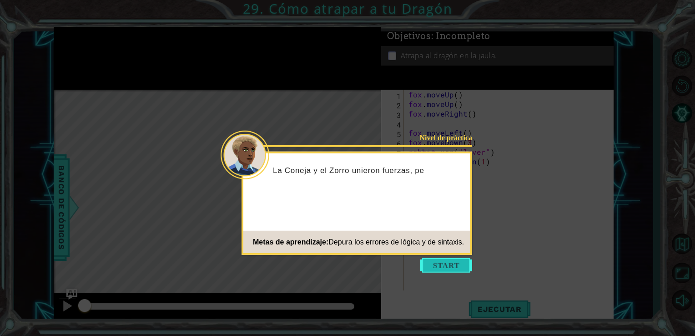
click at [433, 261] on button "Start" at bounding box center [446, 265] width 52 height 15
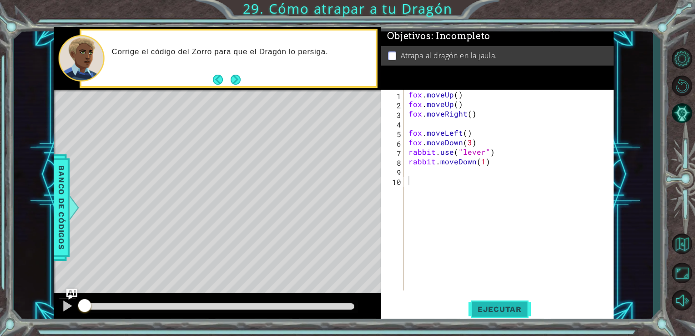
click at [510, 310] on span "Ejecutar" at bounding box center [500, 308] width 62 height 9
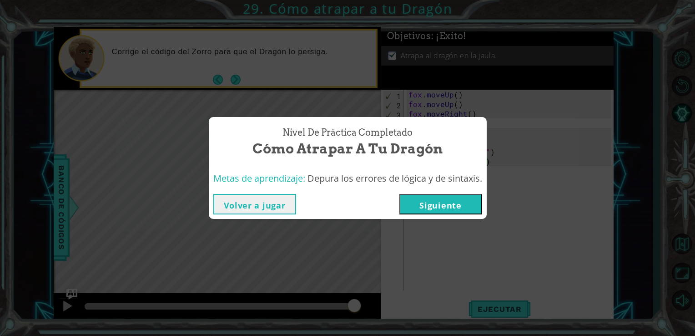
click at [466, 201] on button "Siguiente" at bounding box center [441, 204] width 83 height 20
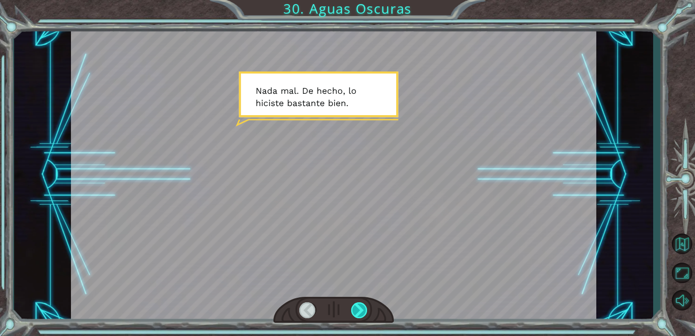
click at [362, 308] on div at bounding box center [359, 310] width 17 height 16
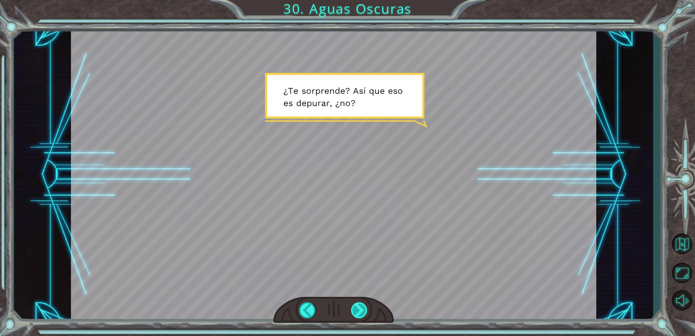
click at [365, 307] on div at bounding box center [359, 310] width 17 height 16
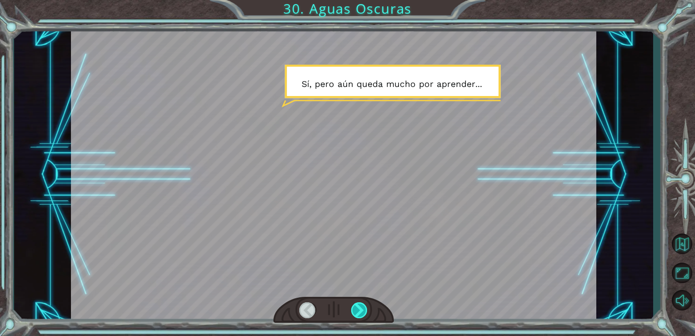
click at [365, 307] on div at bounding box center [359, 310] width 17 height 16
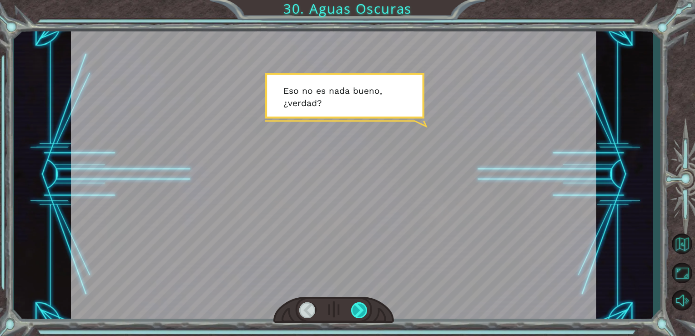
click at [360, 309] on div at bounding box center [359, 310] width 17 height 16
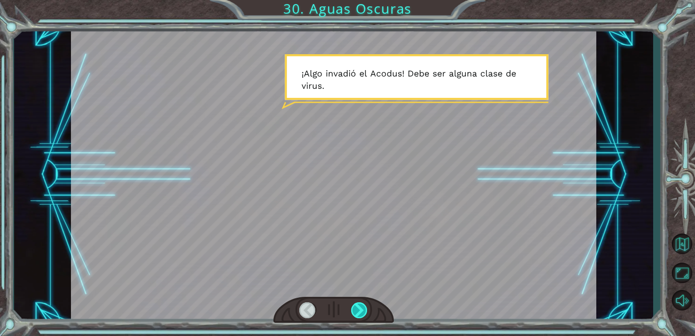
click at [362, 307] on div at bounding box center [359, 310] width 17 height 16
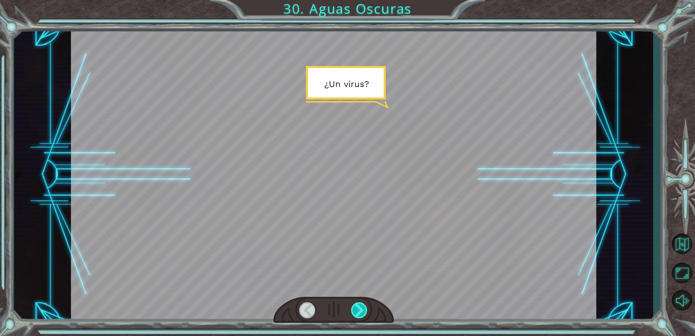
click at [362, 307] on div at bounding box center [359, 310] width 17 height 16
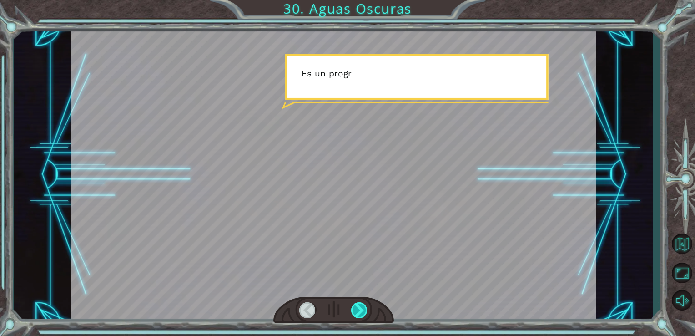
click at [362, 307] on div at bounding box center [359, 310] width 17 height 16
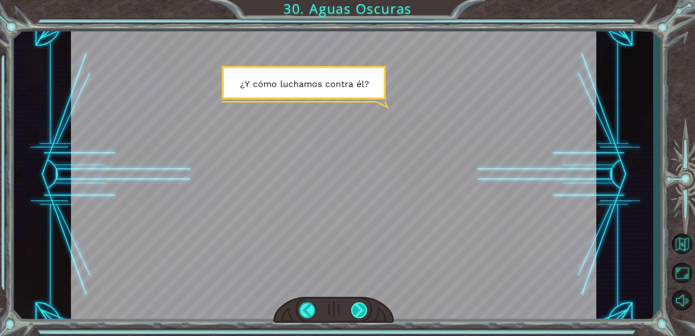
click at [355, 311] on div at bounding box center [359, 310] width 17 height 16
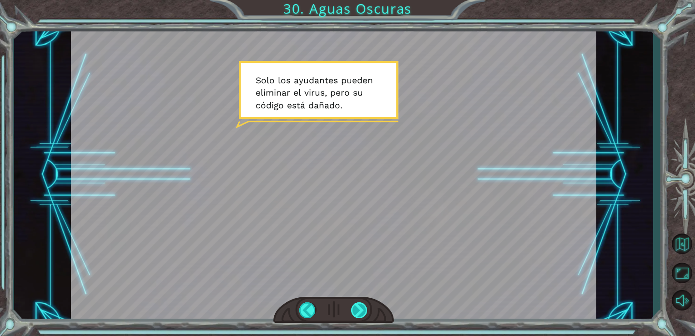
click at [355, 311] on div at bounding box center [359, 310] width 17 height 16
drag, startPoint x: 355, startPoint y: 311, endPoint x: 350, endPoint y: 310, distance: 5.6
click at [350, 310] on div at bounding box center [334, 310] width 121 height 26
click at [355, 311] on div at bounding box center [359, 310] width 17 height 16
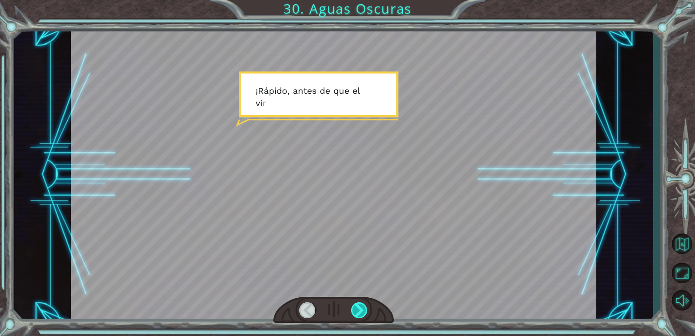
click at [355, 311] on div at bounding box center [359, 310] width 17 height 16
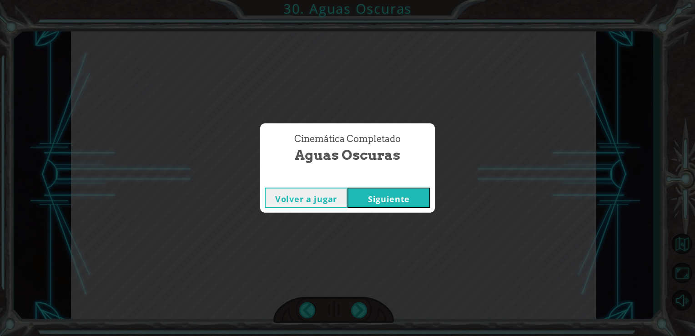
click at [382, 208] on button "Siguiente" at bounding box center [389, 197] width 83 height 20
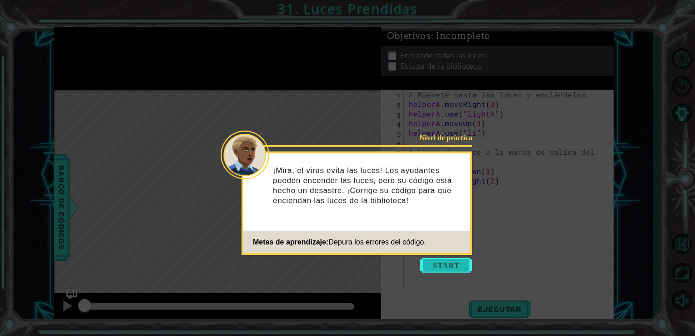
click at [446, 264] on button "Start" at bounding box center [446, 265] width 52 height 15
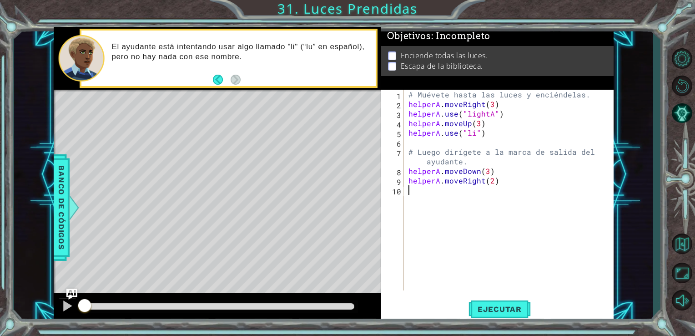
click at [512, 118] on div "# Muévete hasta las luces y enciéndelas. helperA . moveRight ( 3 ) helperA . us…" at bounding box center [512, 200] width 210 height 220
click at [484, 112] on div "# Muévete hasta las luces y enciéndelas. helperA . moveRight ( 3 ) helperA . us…" at bounding box center [512, 200] width 210 height 220
click at [505, 128] on div "# Muévete hasta las luces y enciéndelas. helperA . moveRight ( 3 ) helperA . us…" at bounding box center [512, 200] width 210 height 220
type textarea "helperA.use("li")"
